Goal: Navigation & Orientation: Understand site structure

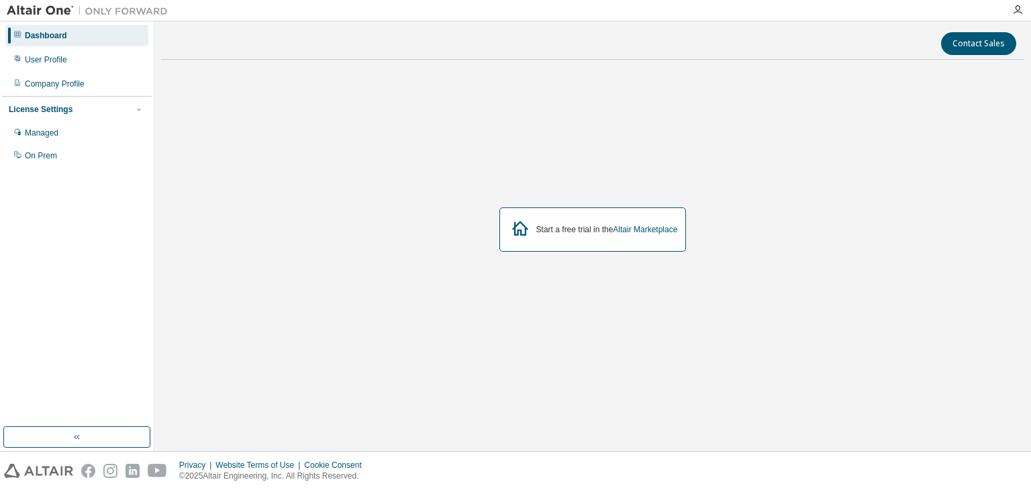
click at [786, 110] on div "Start a free trial in the Altair Marketplace" at bounding box center [593, 230] width 864 height 319
click at [37, 68] on div "User Profile" at bounding box center [76, 59] width 143 height 21
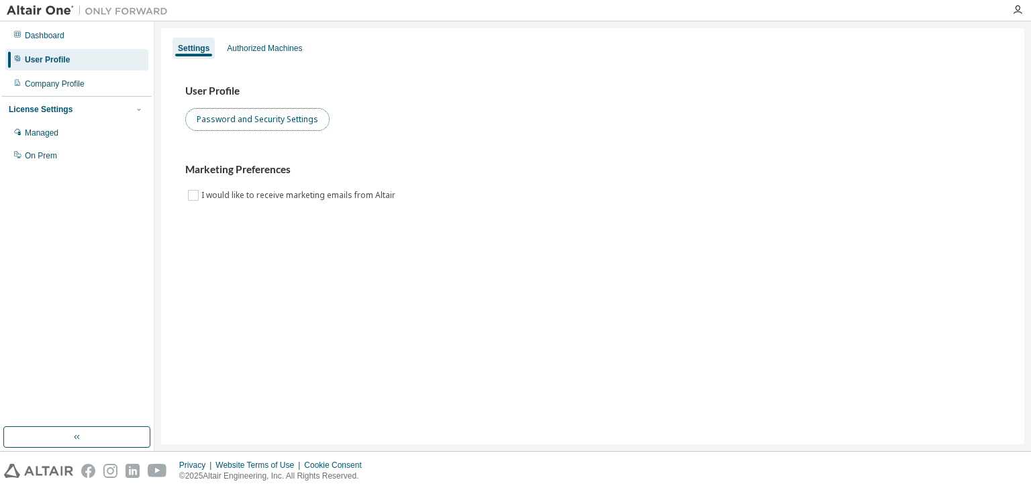
click at [231, 122] on button "Password and Security Settings" at bounding box center [257, 119] width 144 height 23
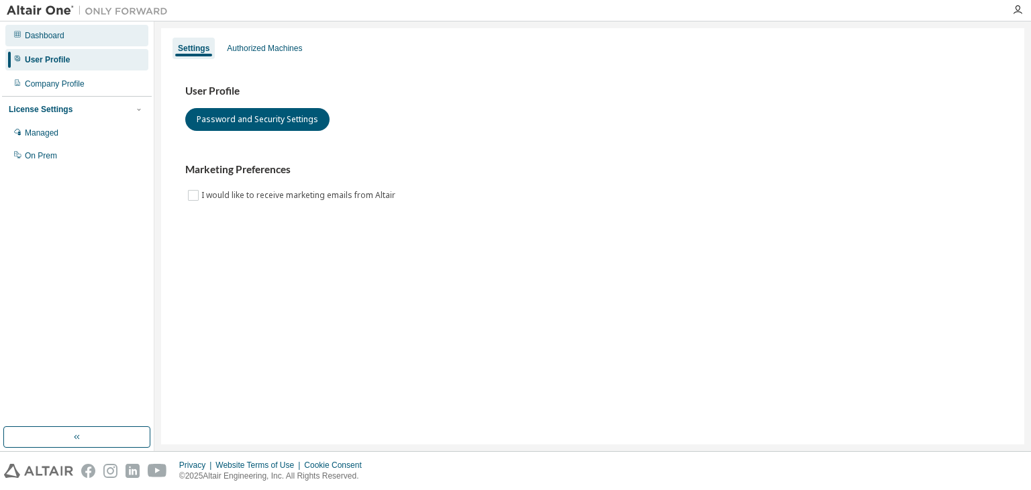
click at [77, 38] on div "Dashboard" at bounding box center [76, 35] width 143 height 21
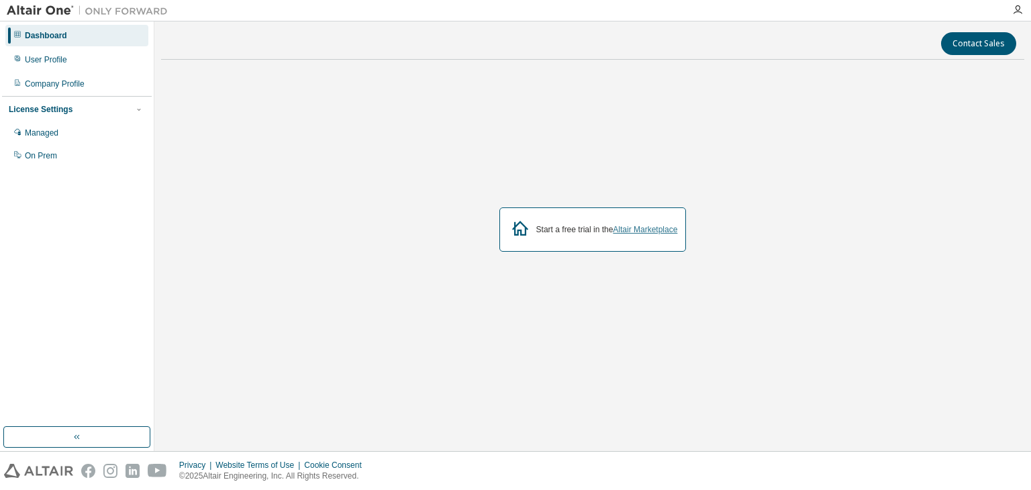
click at [625, 233] on link "Altair Marketplace" at bounding box center [645, 229] width 64 height 9
click at [38, 136] on div "Managed" at bounding box center [42, 133] width 34 height 11
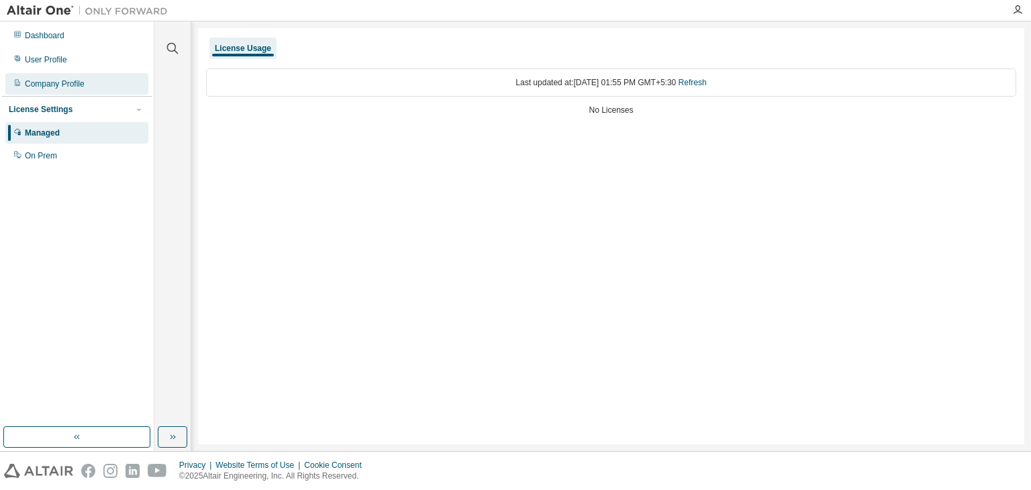
click at [54, 87] on div "Company Profile" at bounding box center [55, 84] width 60 height 11
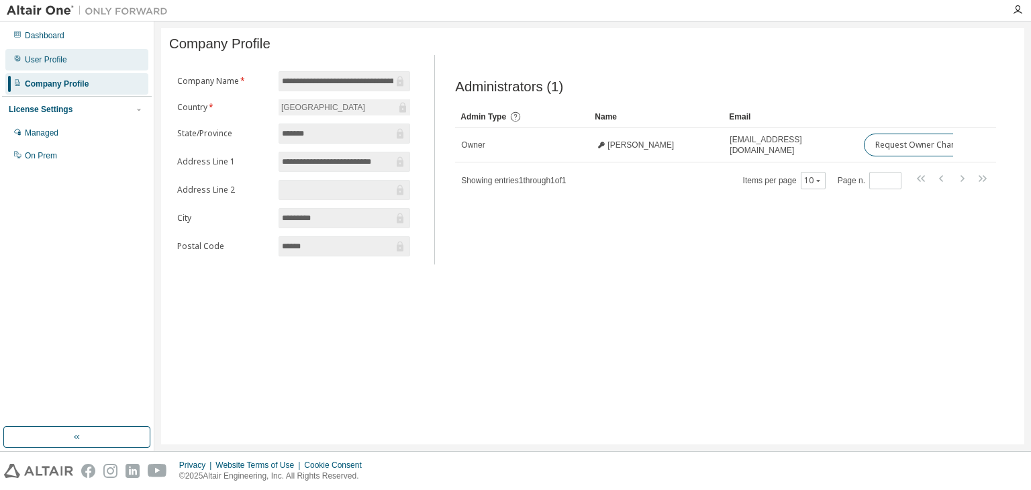
click at [95, 65] on div "User Profile" at bounding box center [76, 59] width 143 height 21
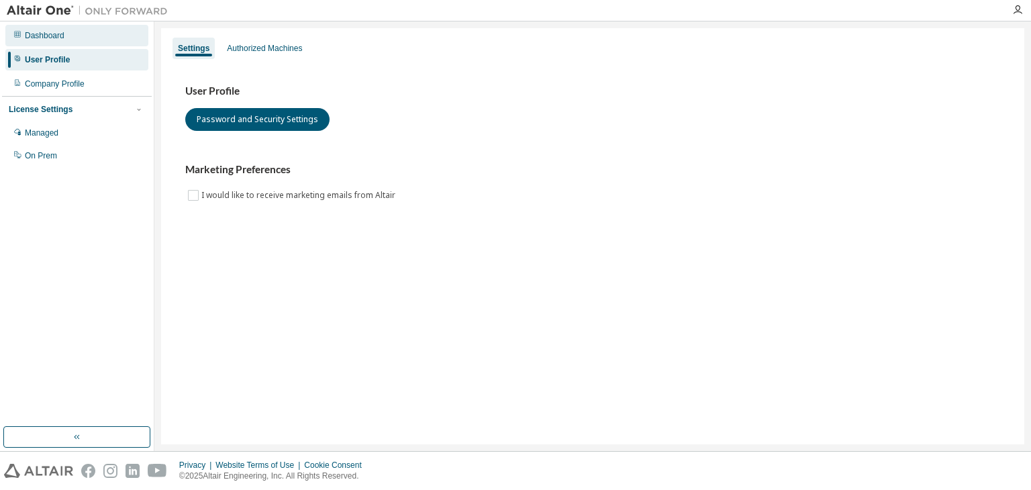
click at [91, 34] on div "Dashboard" at bounding box center [76, 35] width 143 height 21
